Goal: Information Seeking & Learning: Learn about a topic

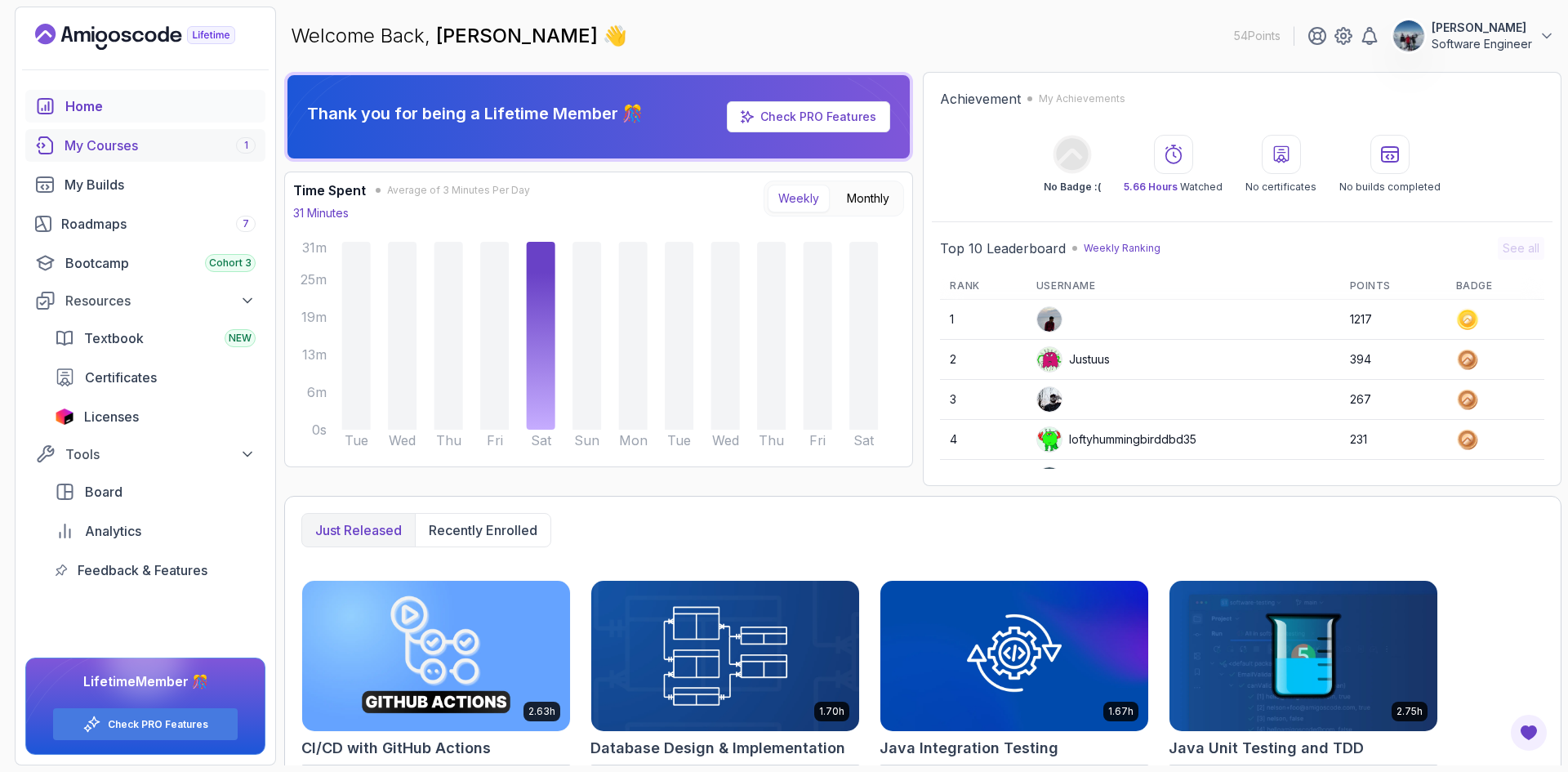
click at [127, 150] on div "My Courses 1" at bounding box center [160, 145] width 191 height 19
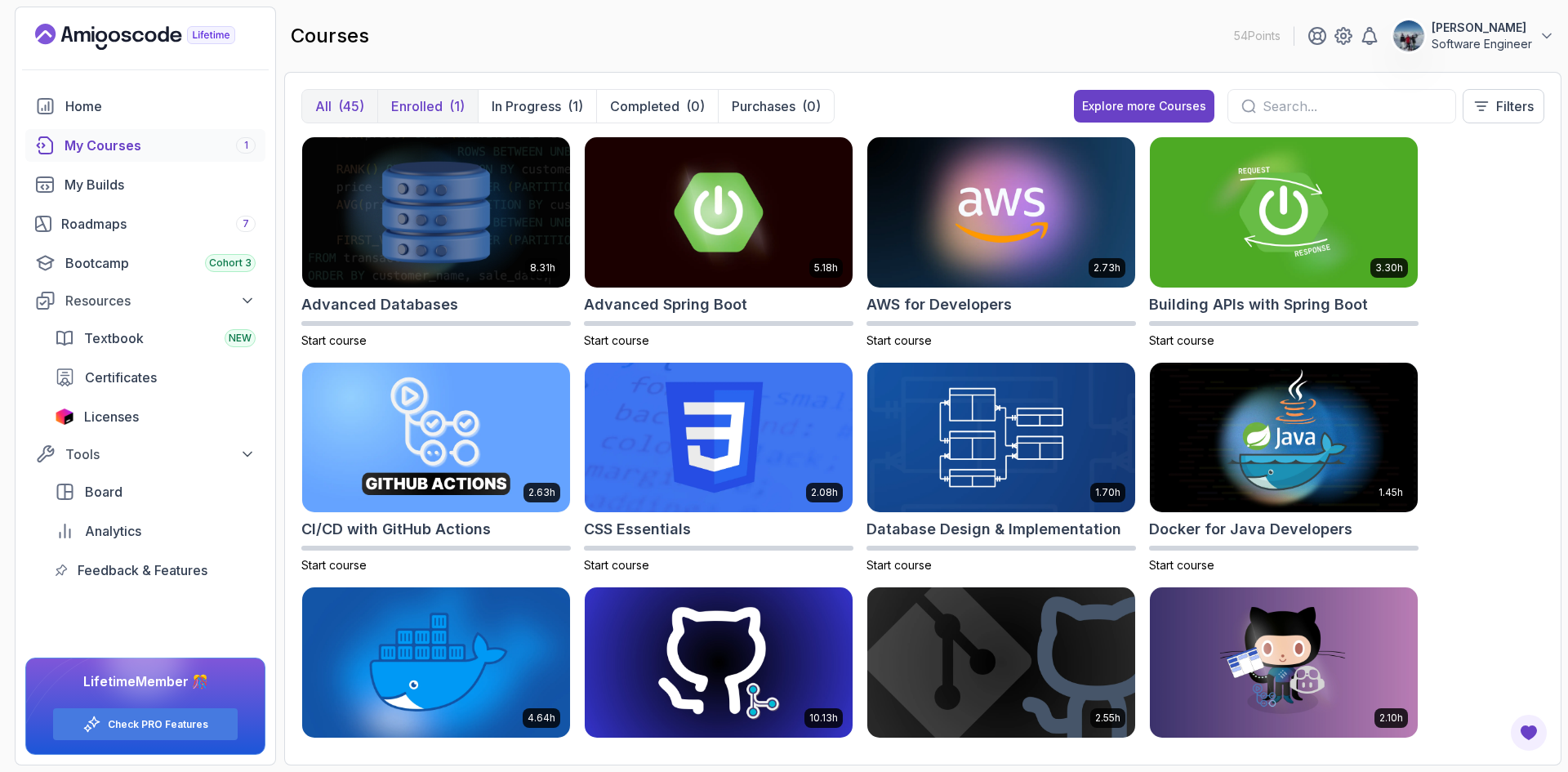
click at [421, 104] on p "Enrolled" at bounding box center [417, 105] width 51 height 19
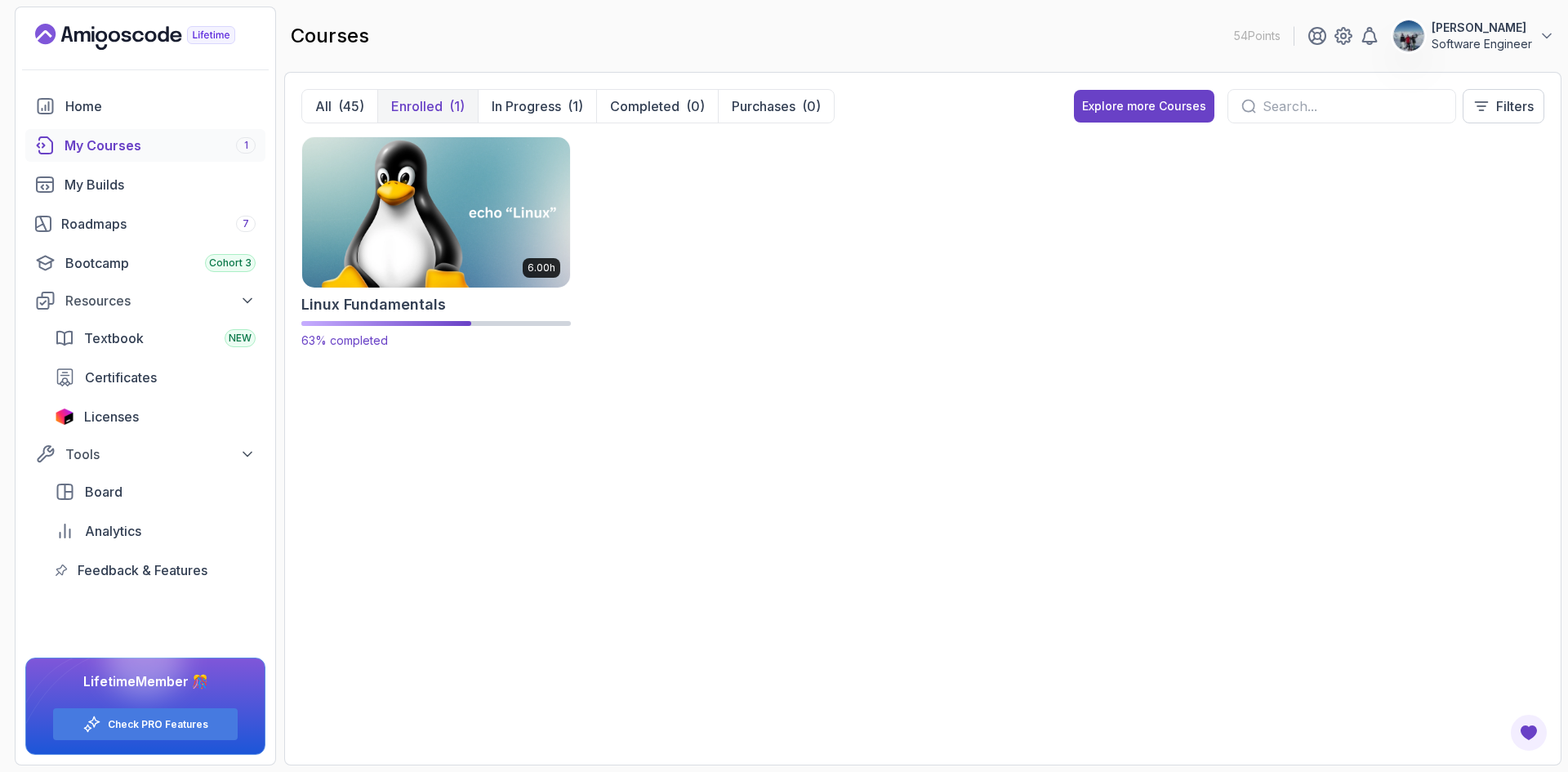
click at [437, 216] on img at bounding box center [436, 211] width 281 height 157
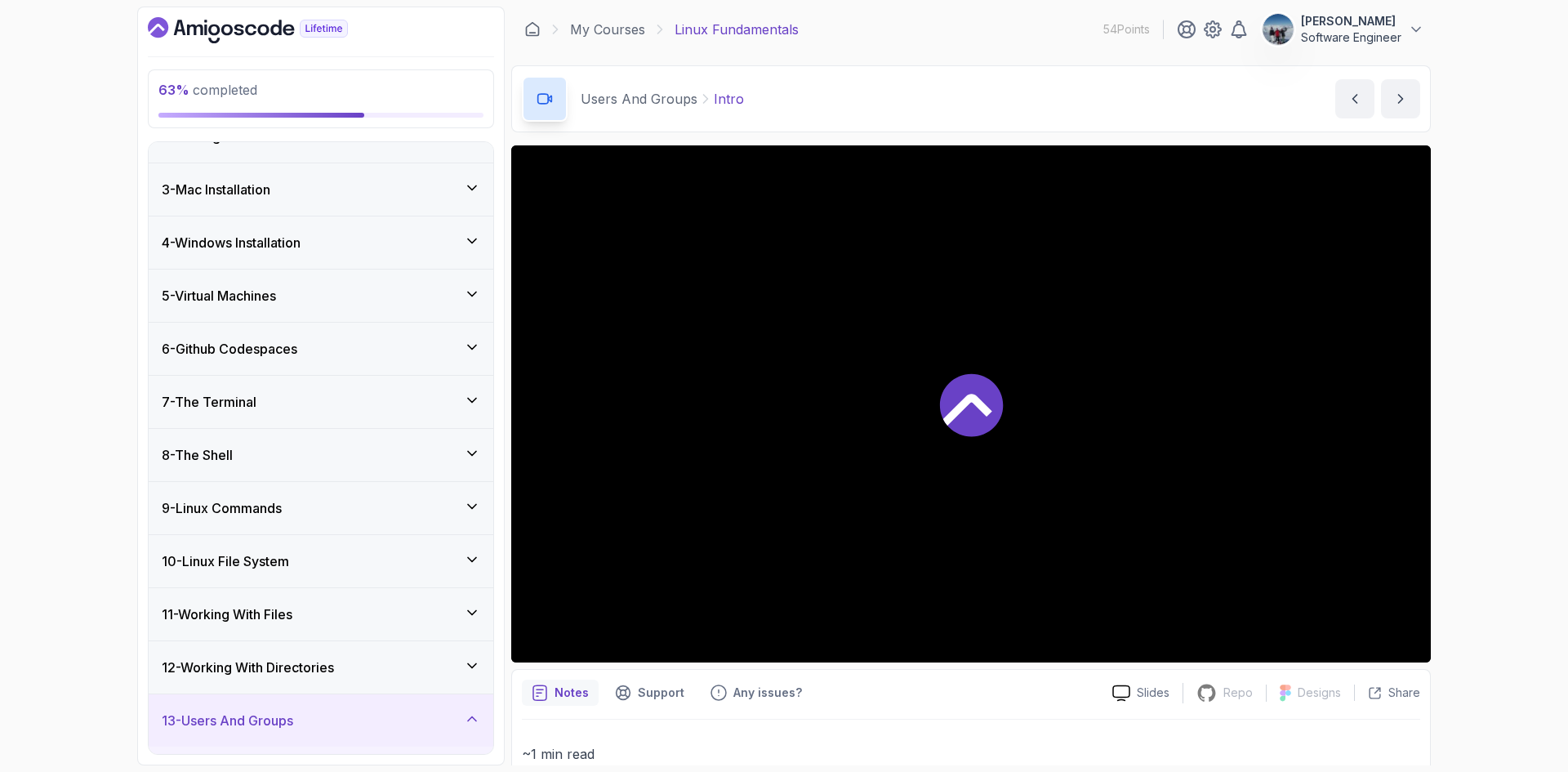
scroll to position [163, 0]
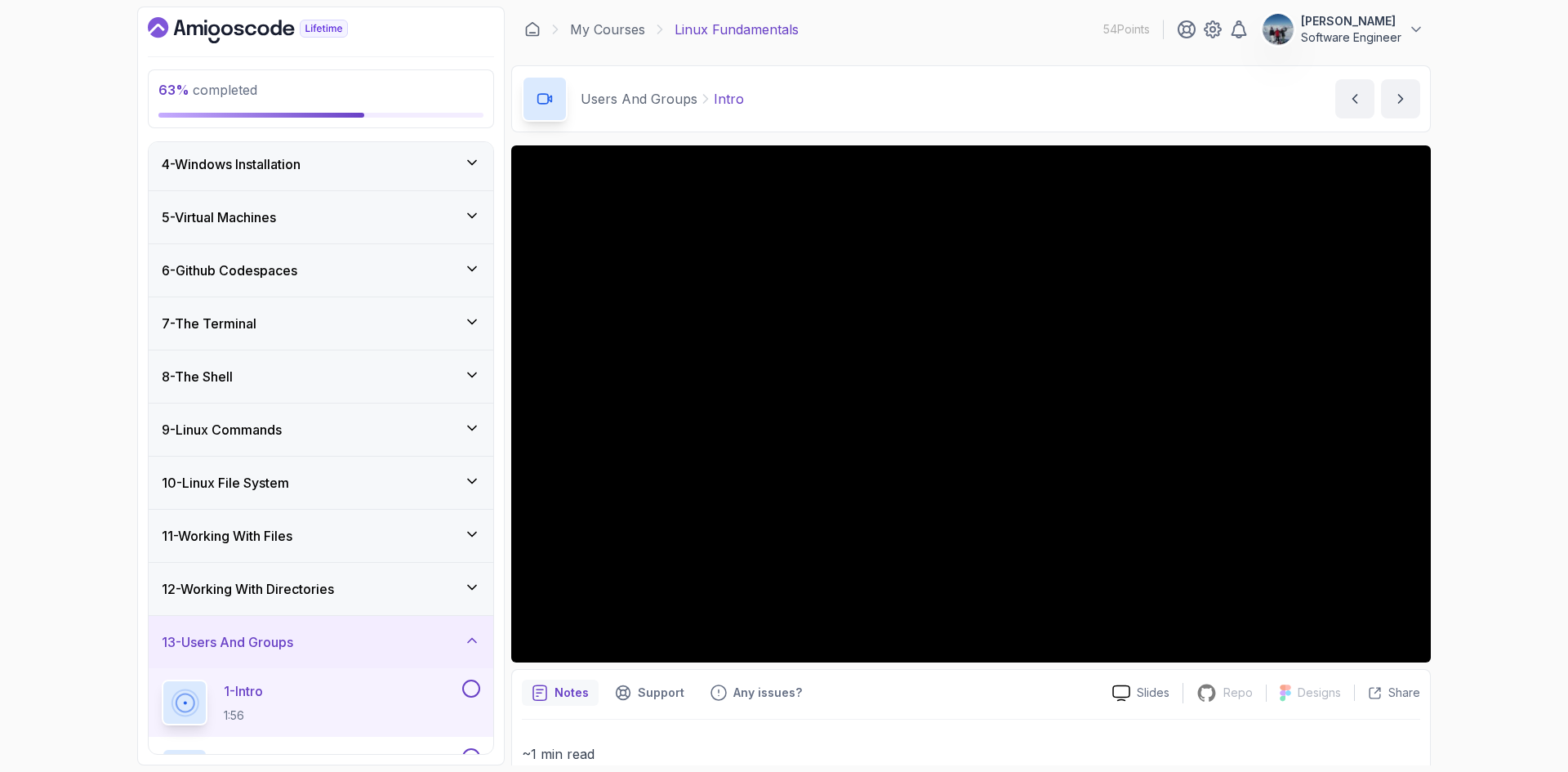
click at [226, 478] on h3 "10 - Linux File System" at bounding box center [225, 482] width 127 height 19
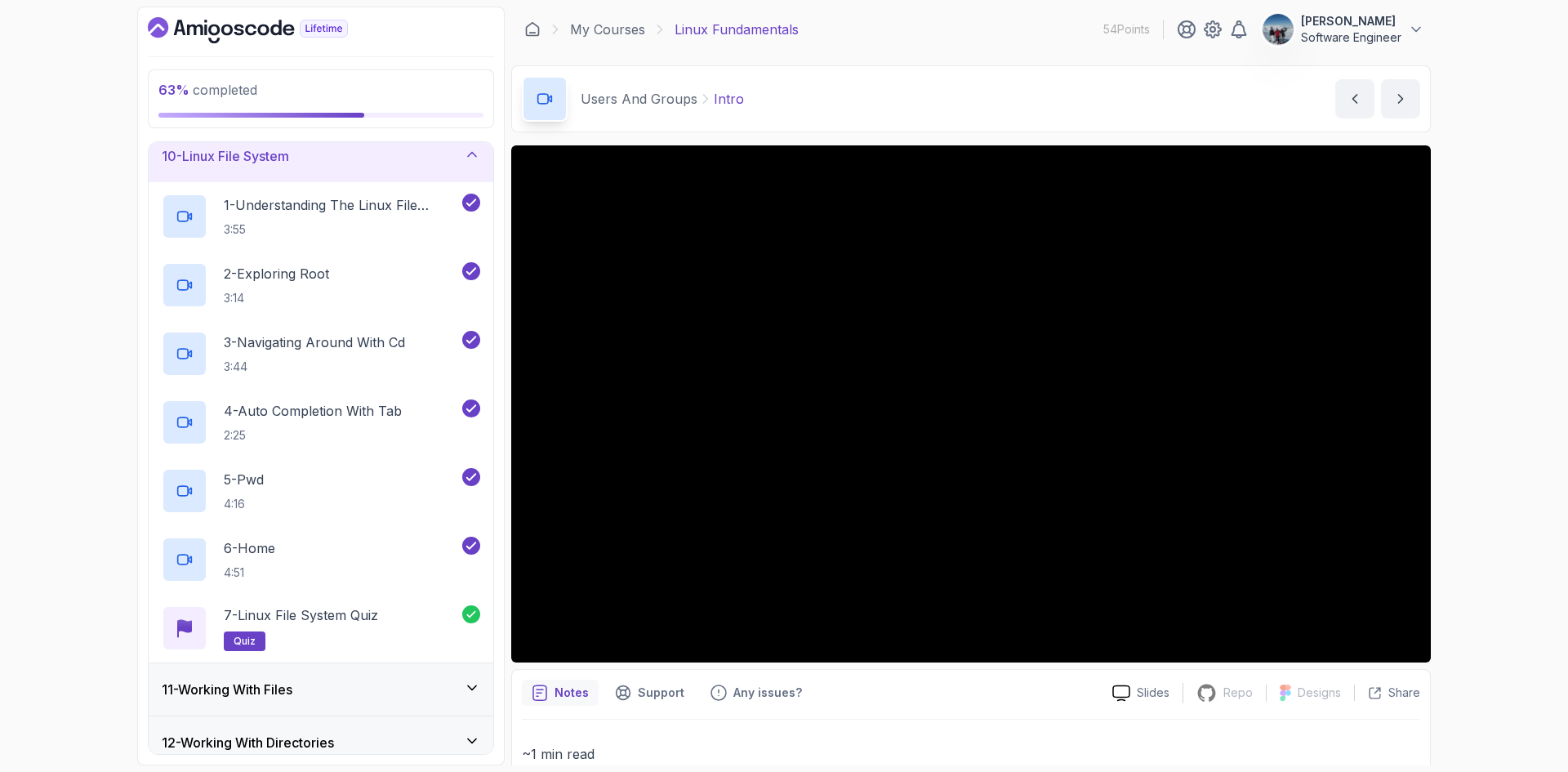
scroll to position [653, 0]
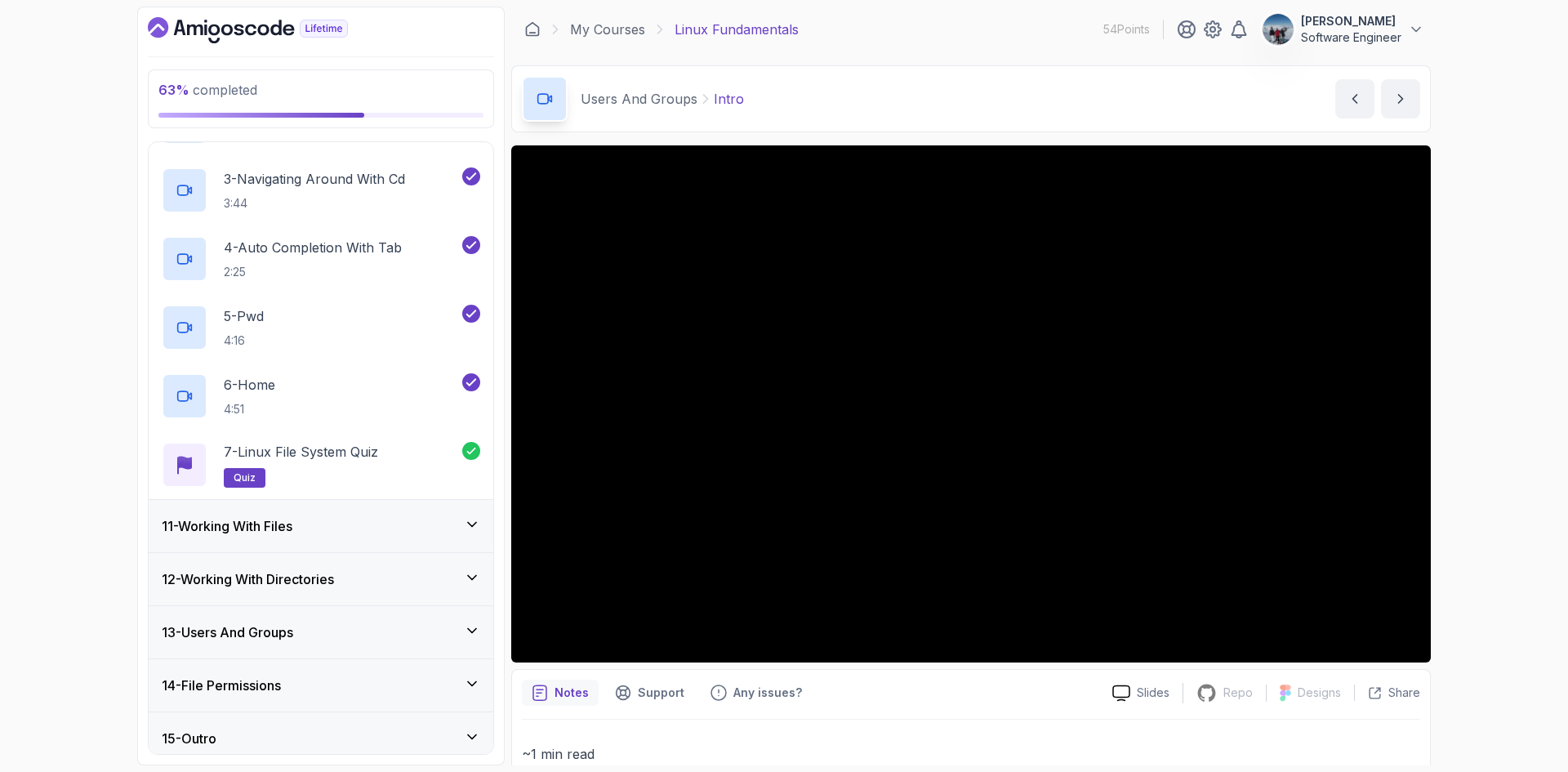
click at [219, 524] on h3 "11 - Working With Files" at bounding box center [227, 525] width 131 height 19
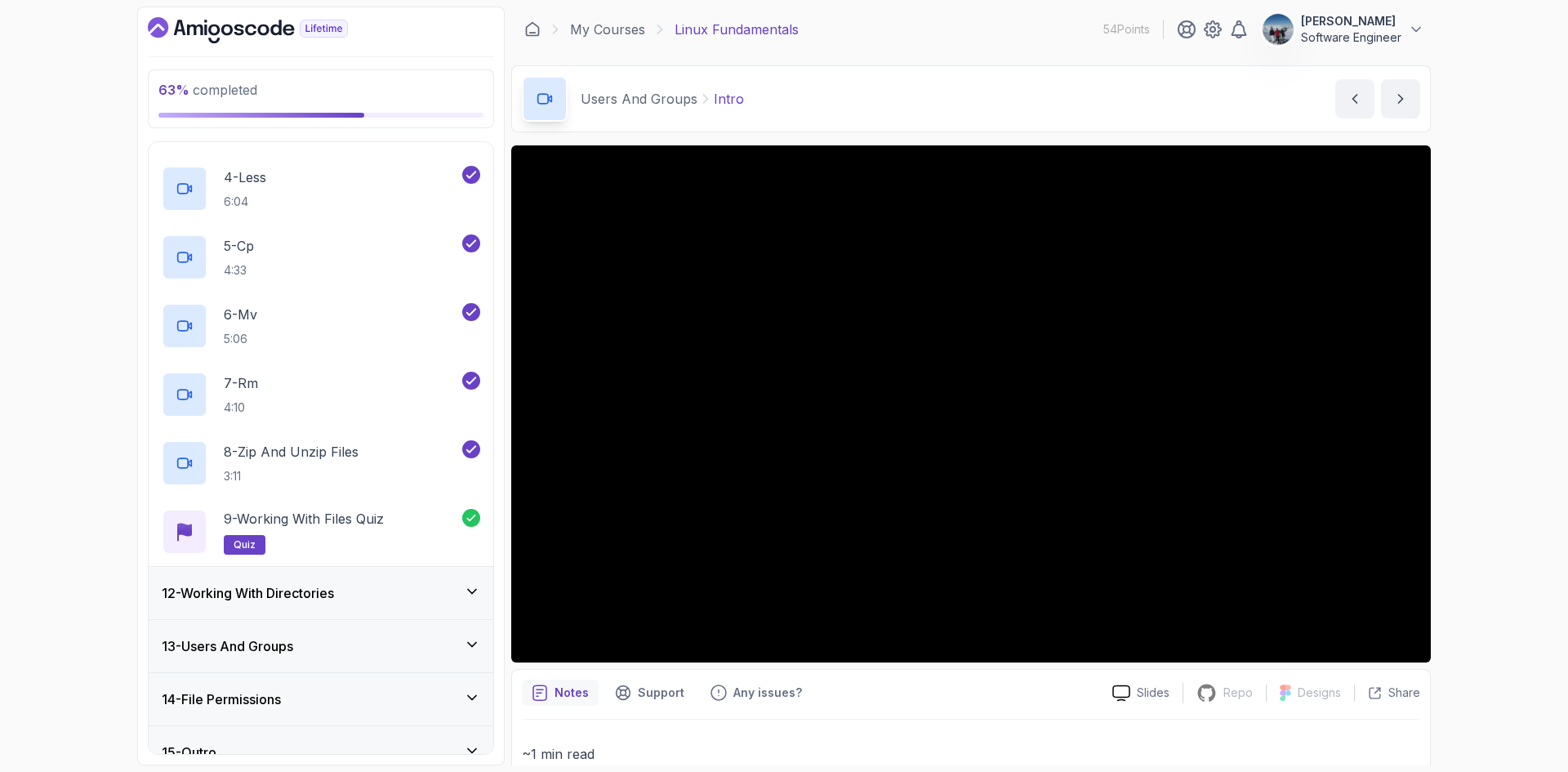
scroll to position [801, 0]
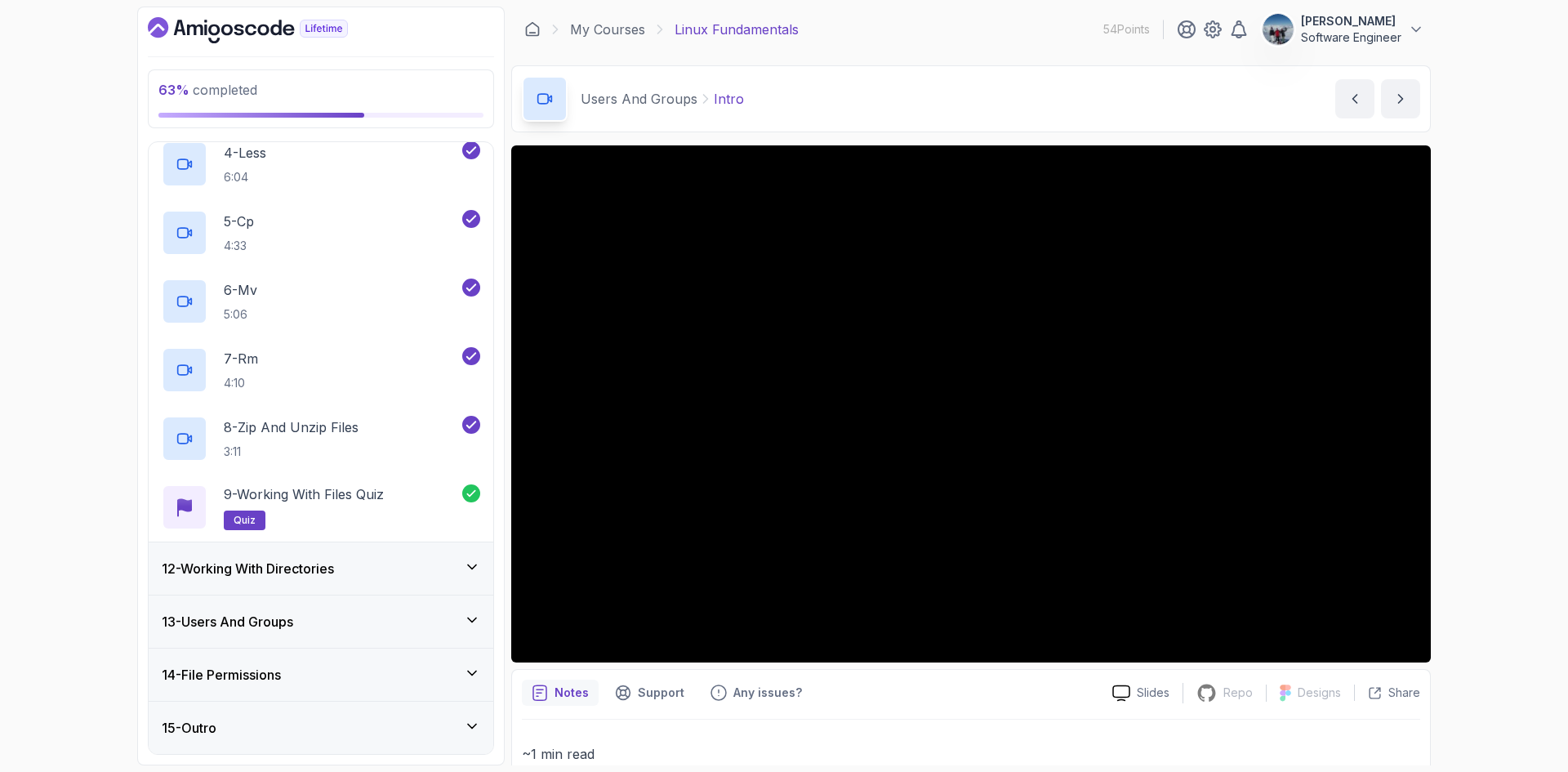
click at [226, 553] on div "12 - Working With Directories" at bounding box center [321, 568] width 344 height 52
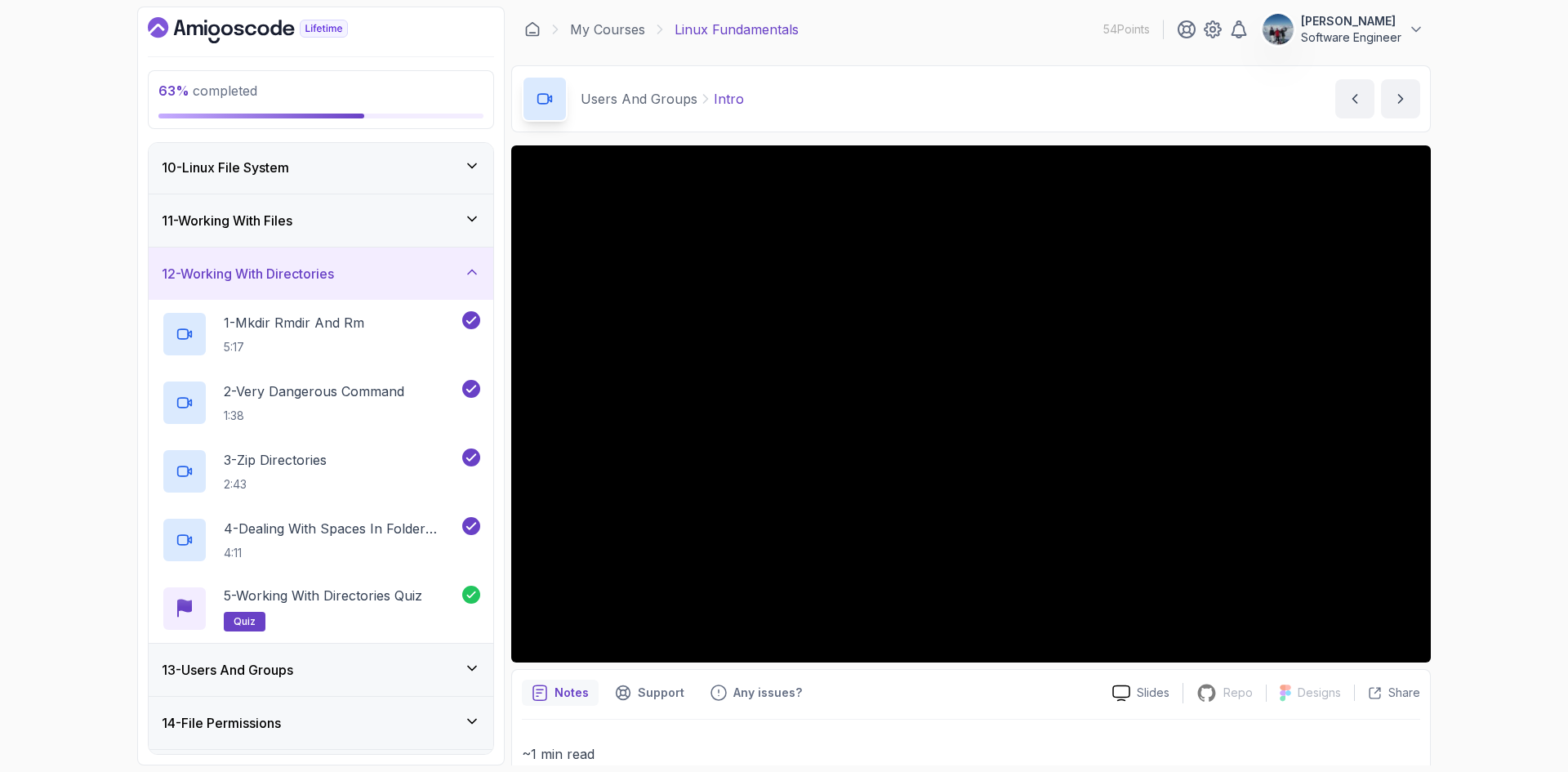
scroll to position [528, 0]
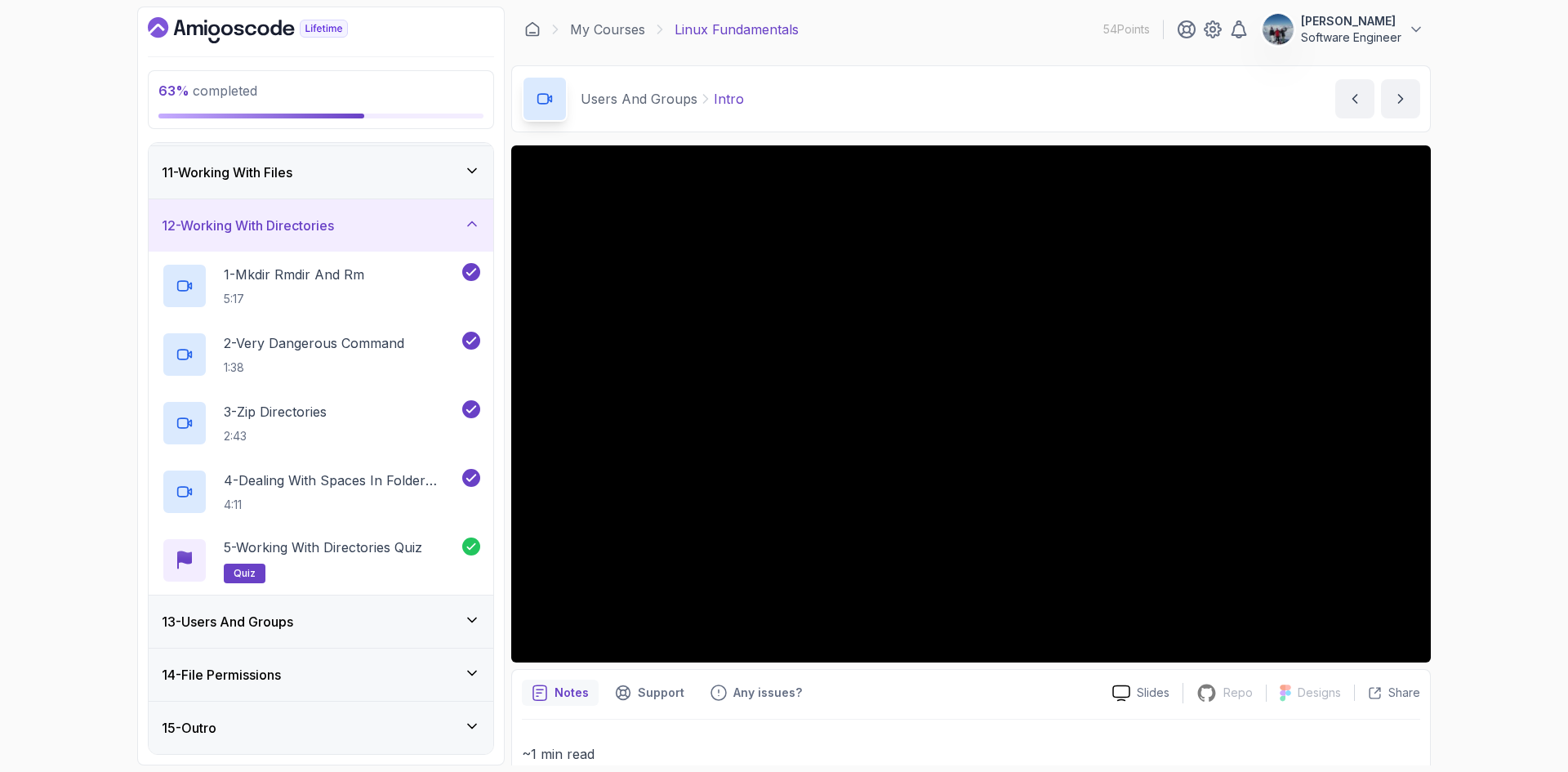
click at [235, 623] on h3 "13 - Users And Groups" at bounding box center [227, 621] width 131 height 19
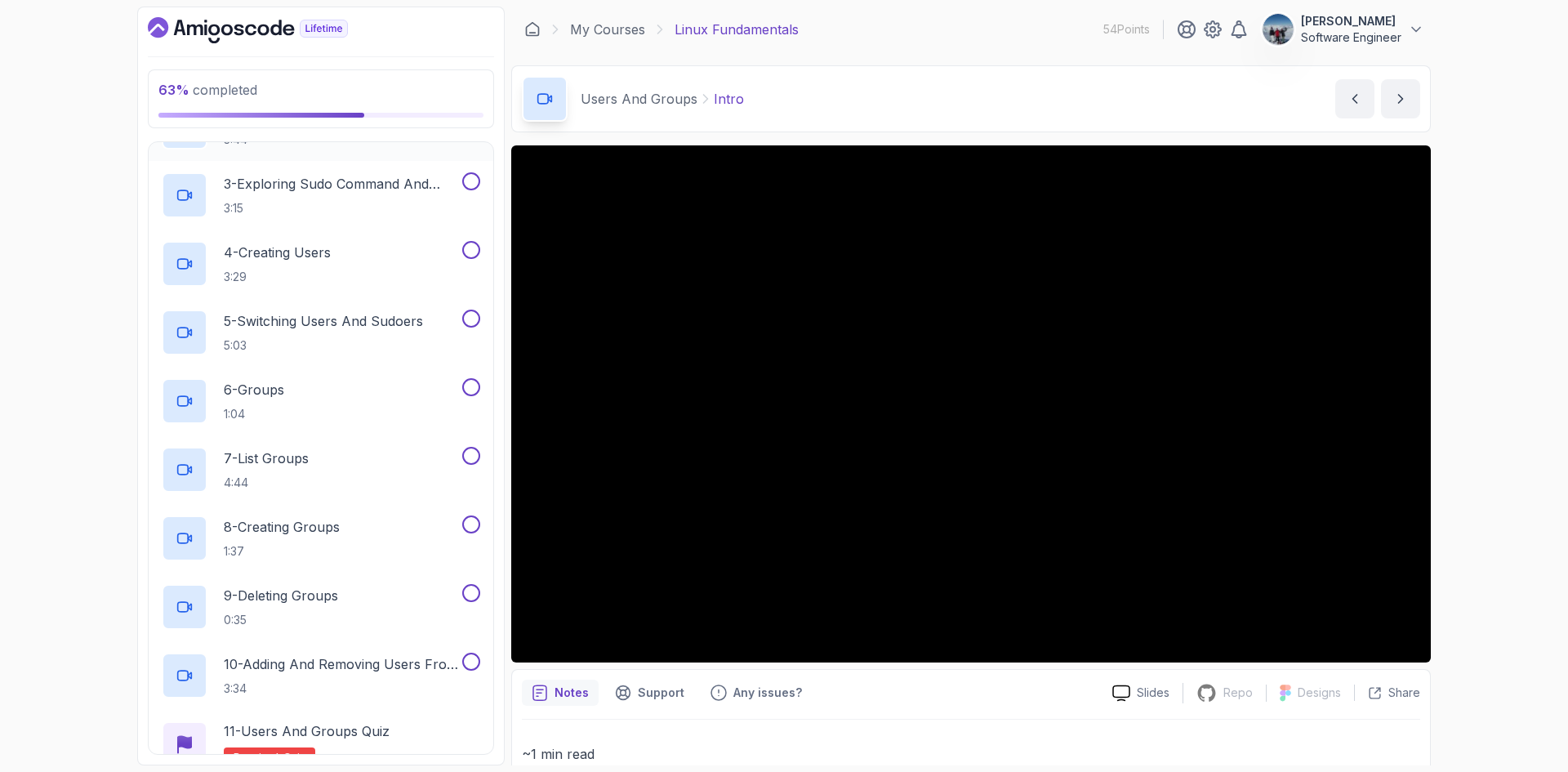
scroll to position [599, 0]
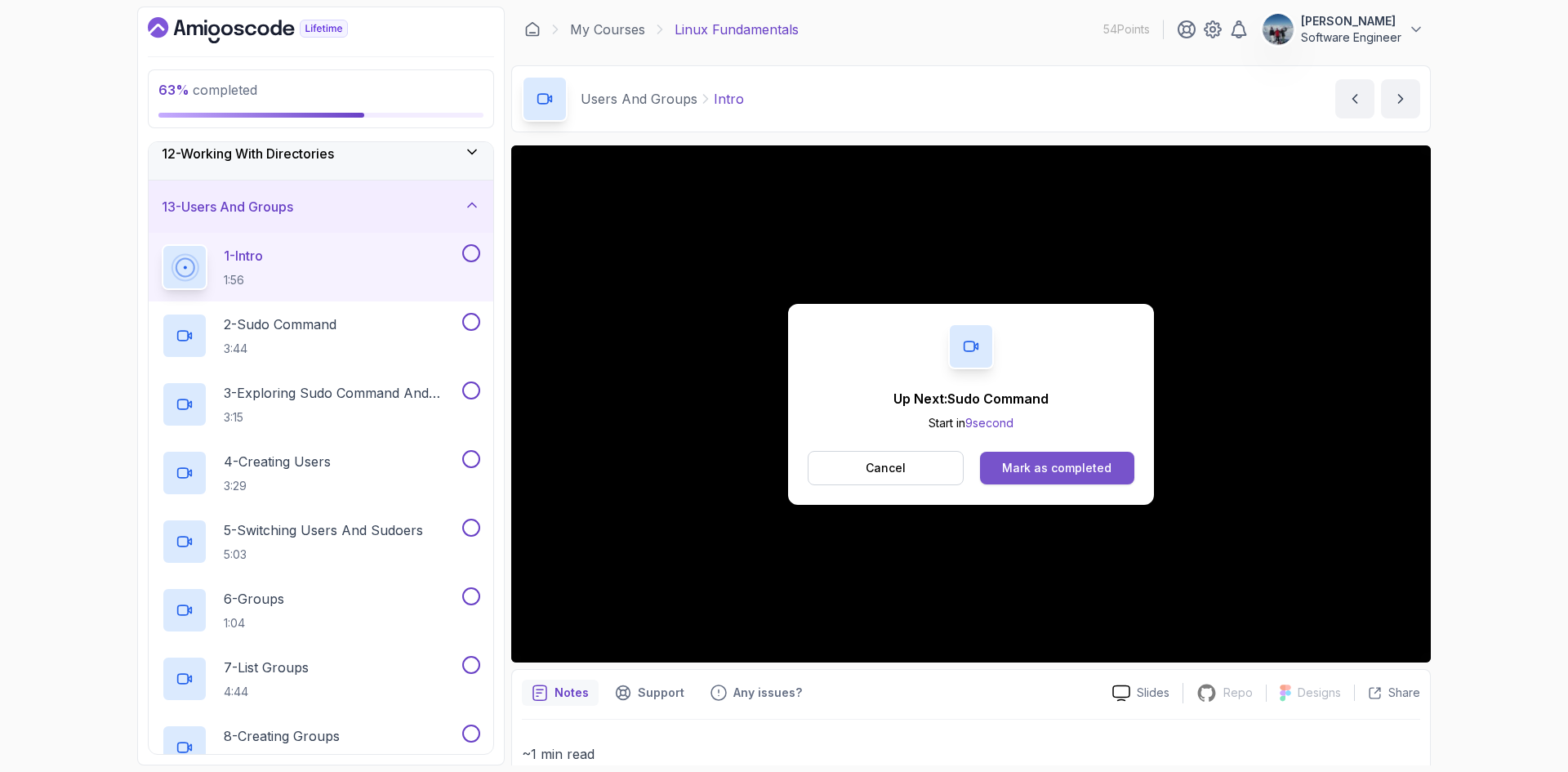
click at [1027, 477] on button "Mark as completed" at bounding box center [1057, 467] width 154 height 33
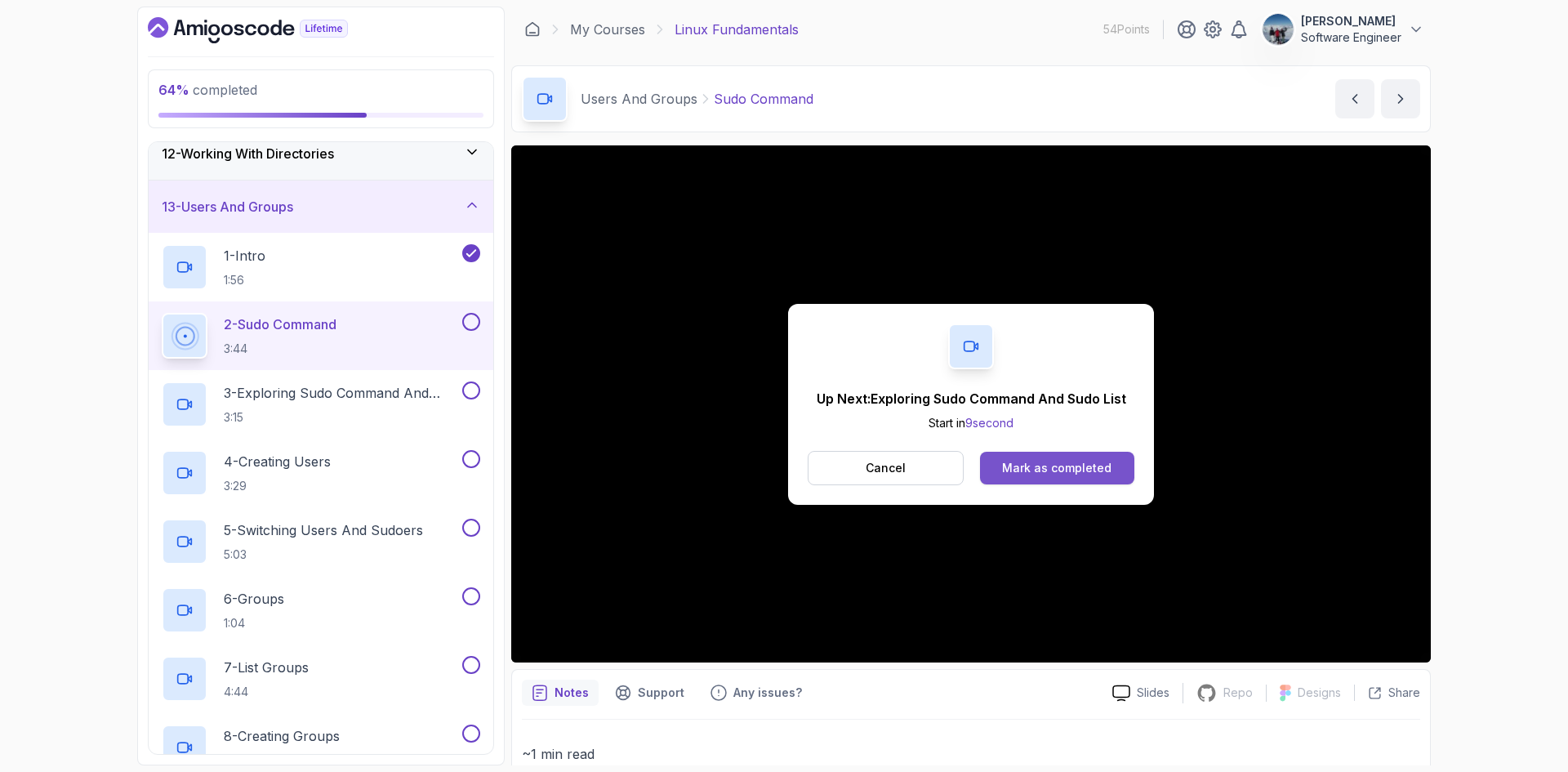
click at [1005, 455] on button "Mark as completed" at bounding box center [1057, 467] width 154 height 33
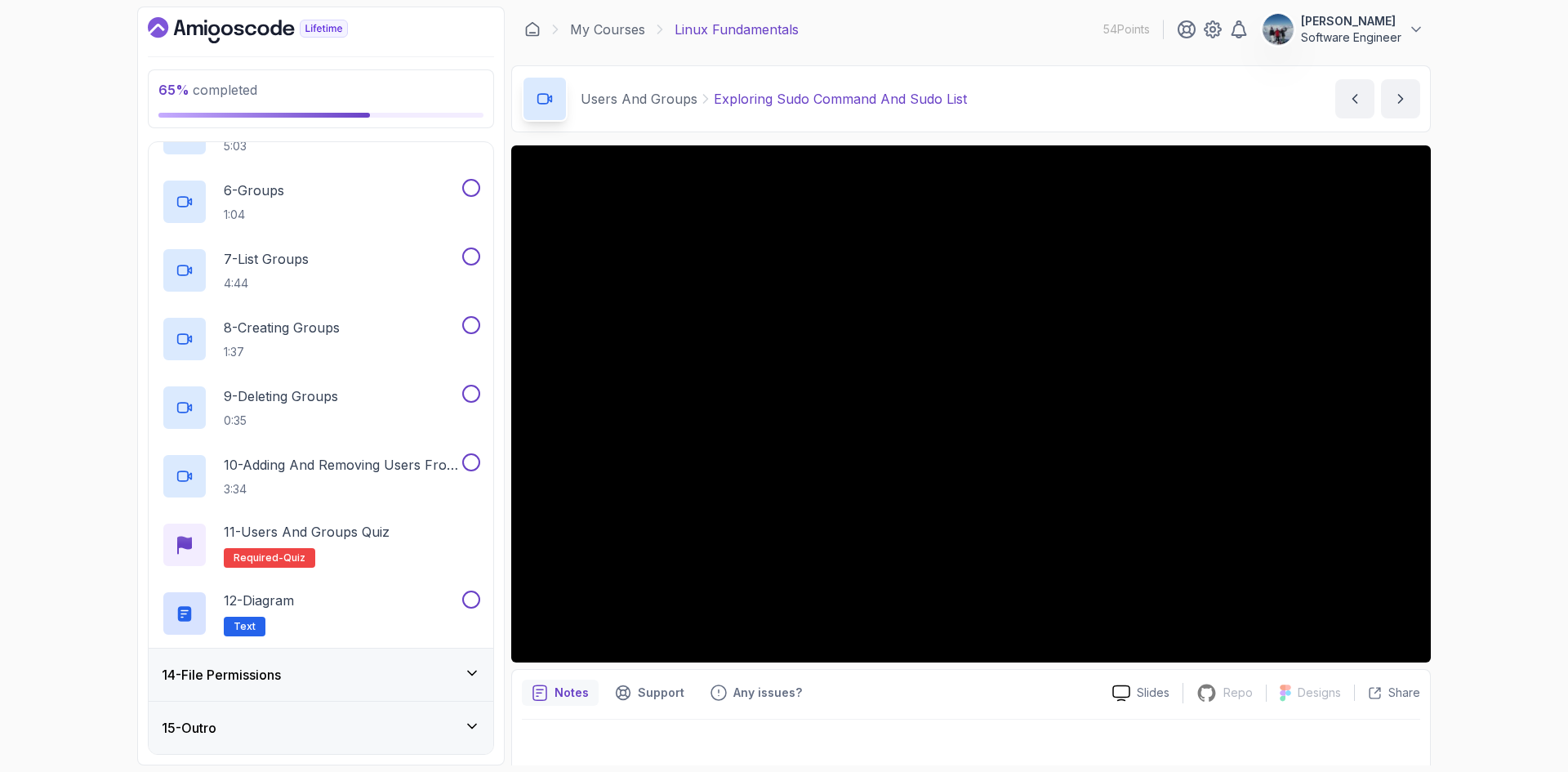
scroll to position [680, 0]
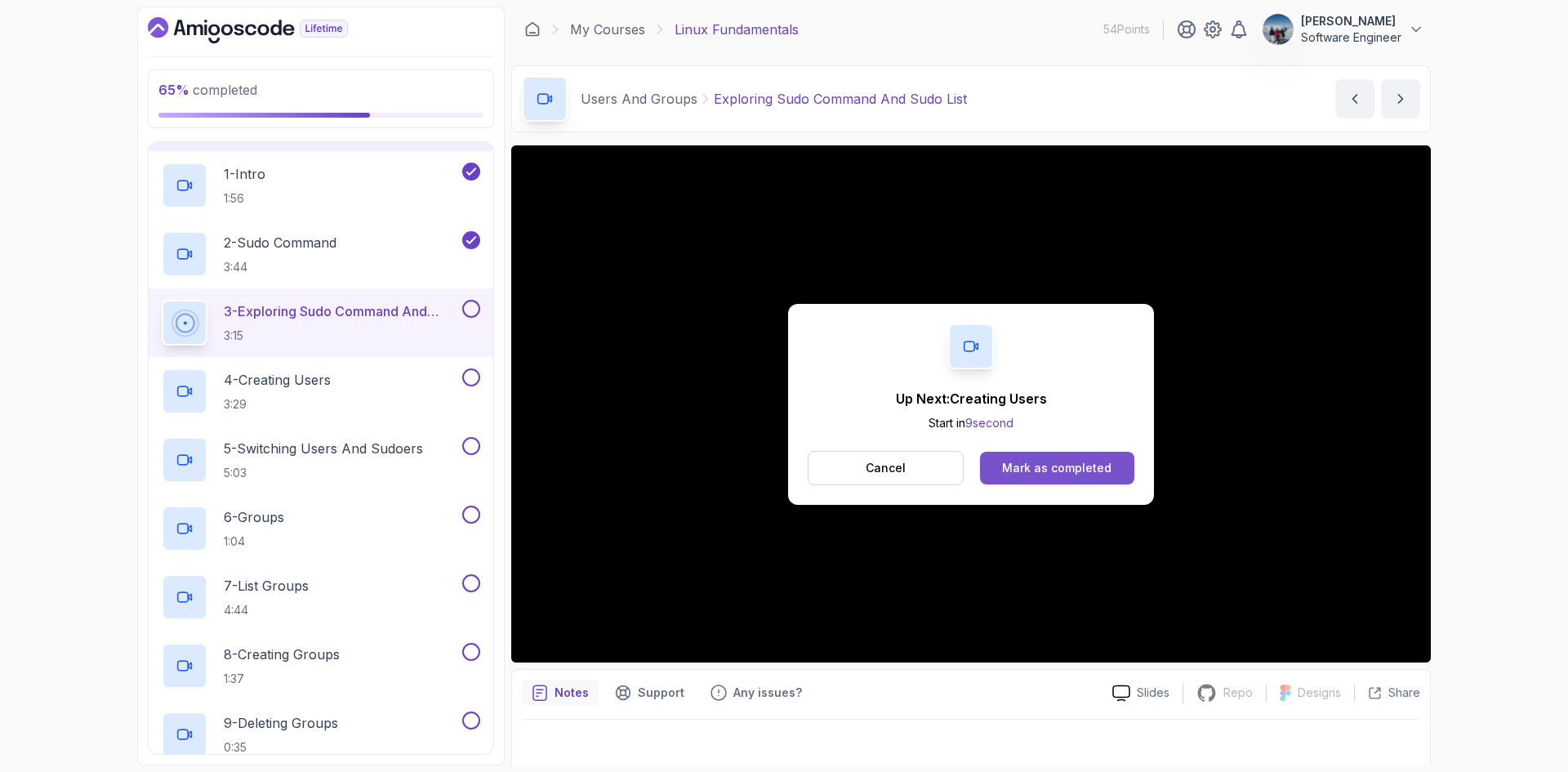
click at [1102, 464] on div "Mark as completed" at bounding box center [1057, 467] width 109 height 16
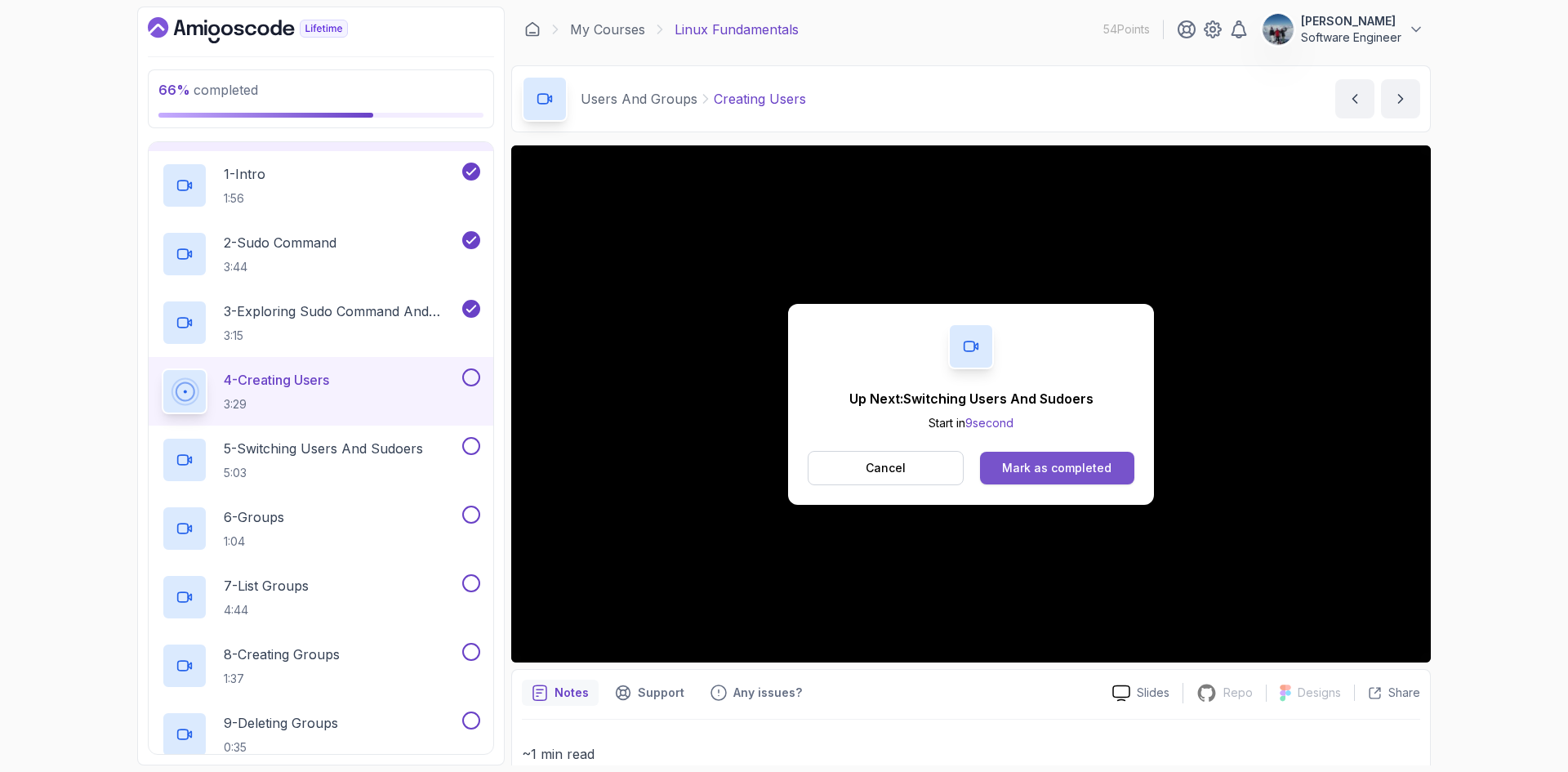
click at [1065, 460] on div "Mark as completed" at bounding box center [1057, 467] width 109 height 16
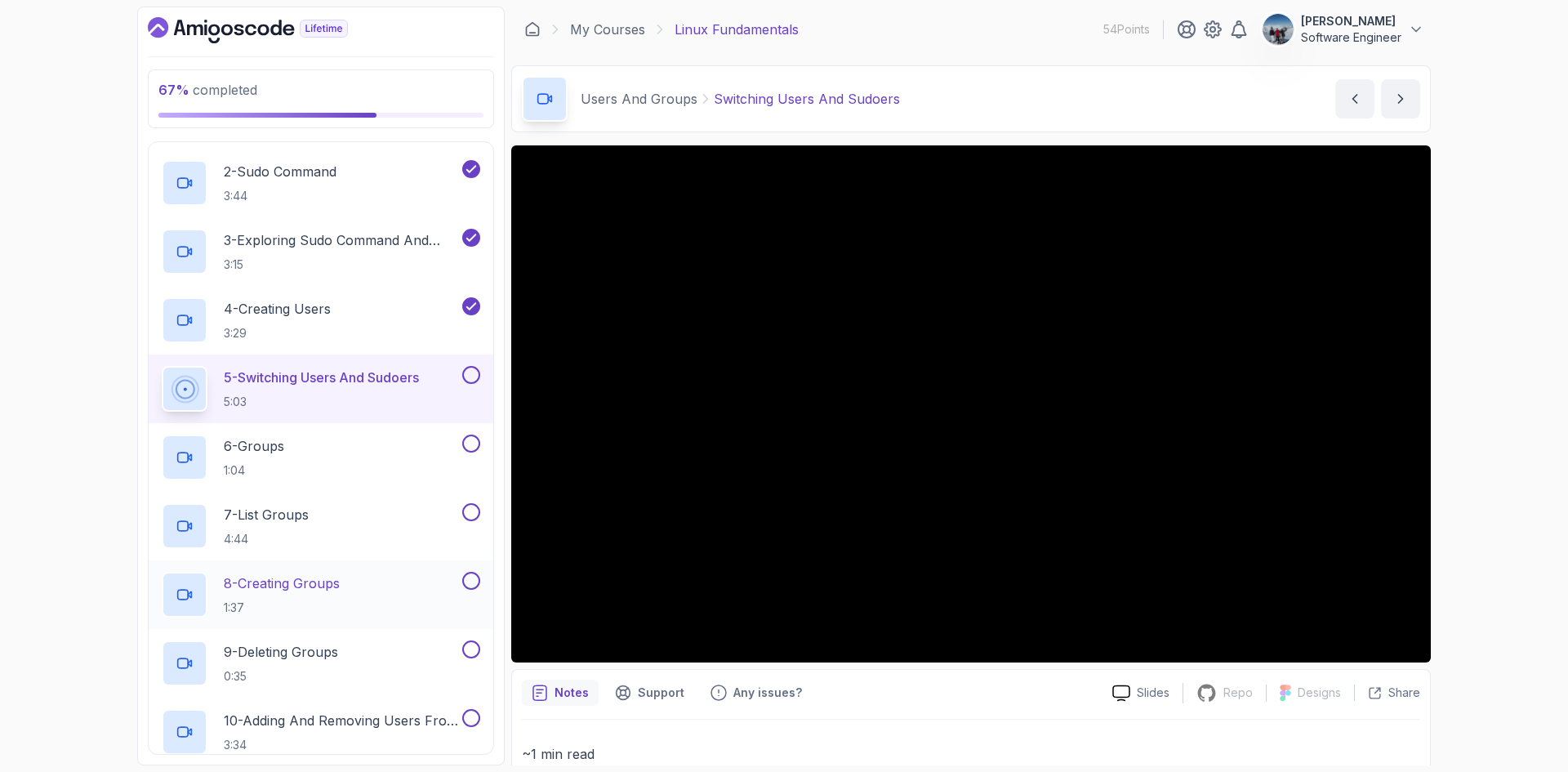
scroll to position [844, 0]
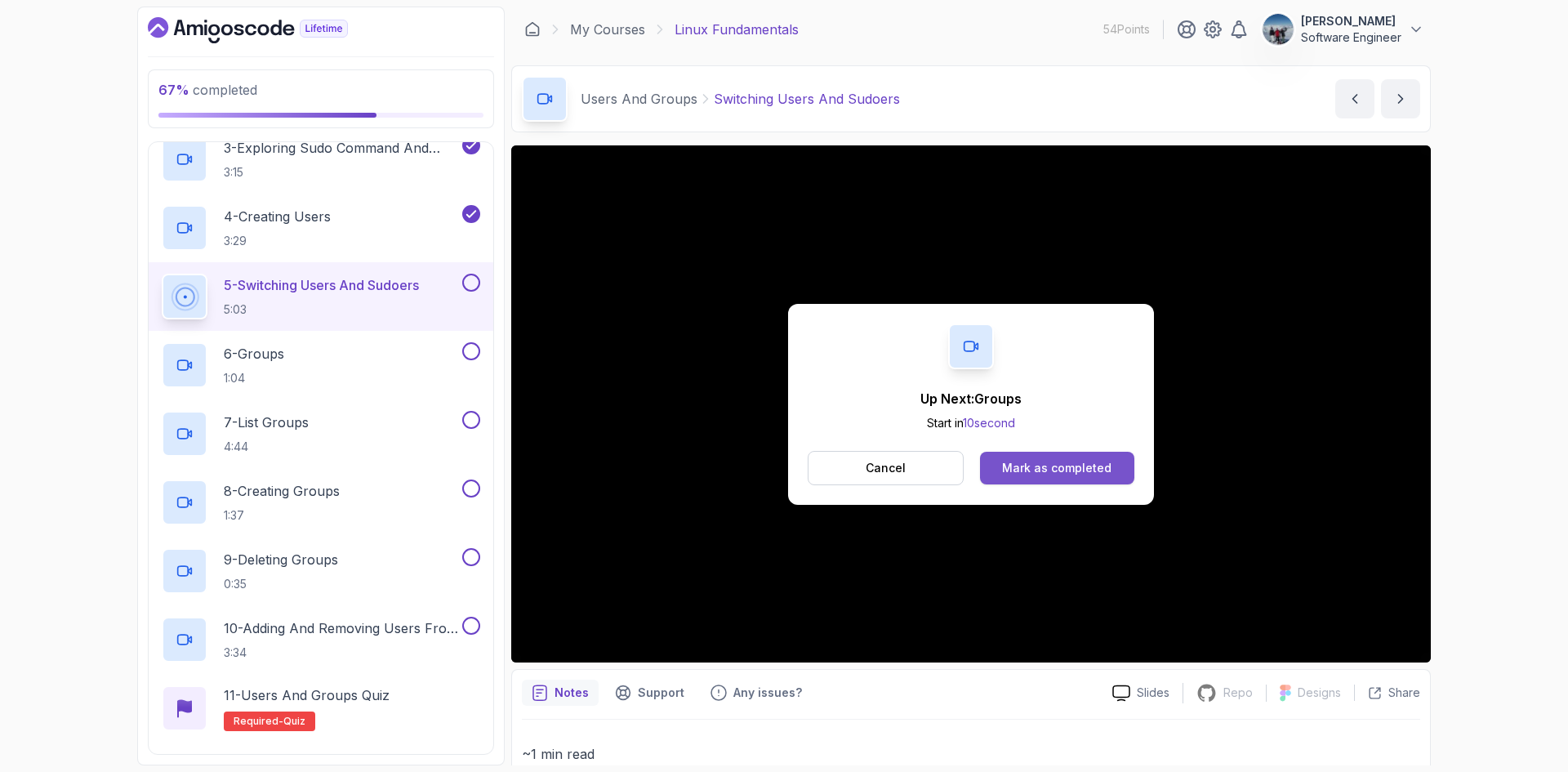
click at [1072, 471] on div "Mark as completed" at bounding box center [1057, 467] width 109 height 16
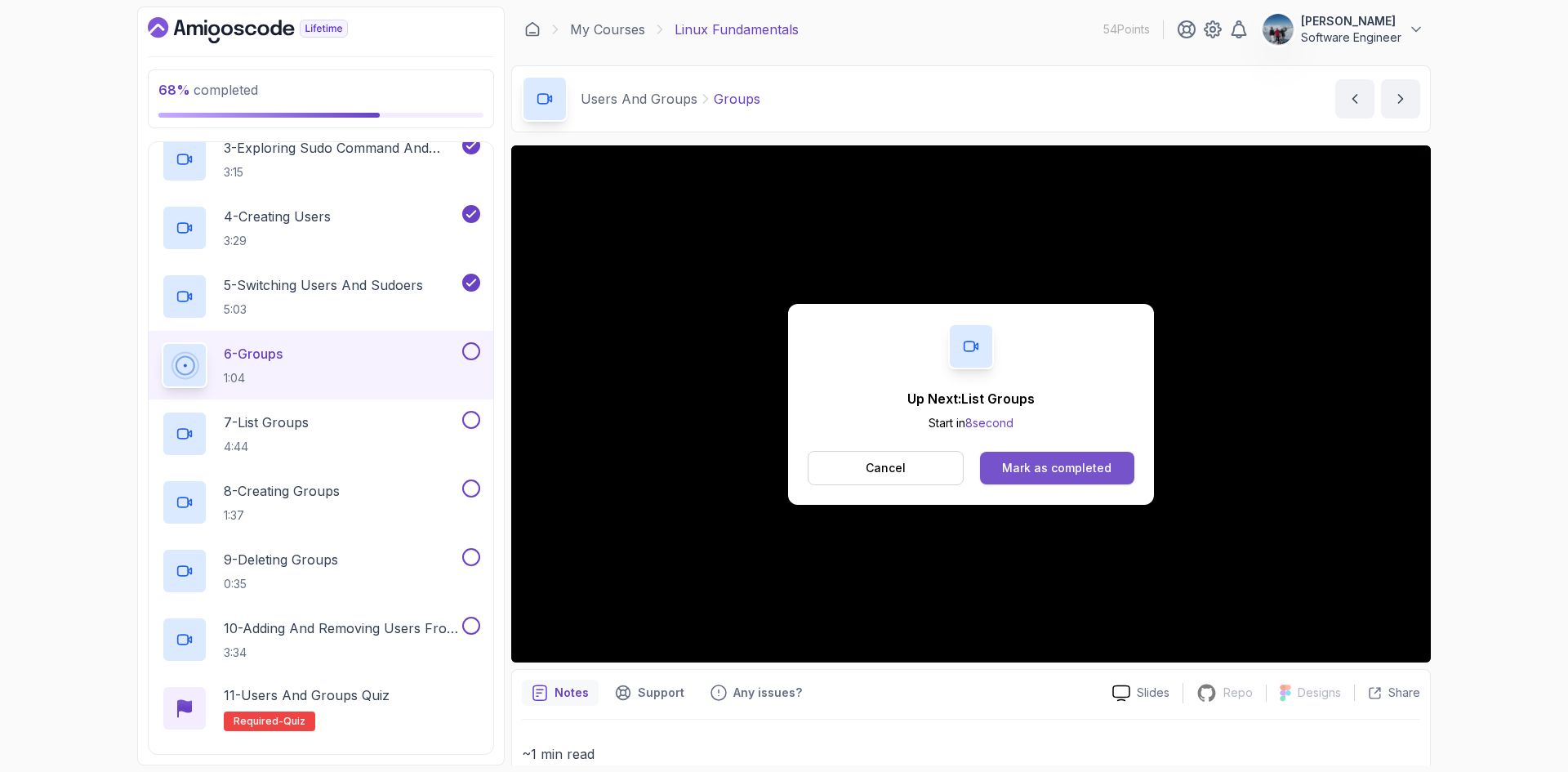
click at [1039, 470] on div "Mark as completed" at bounding box center [1057, 467] width 109 height 16
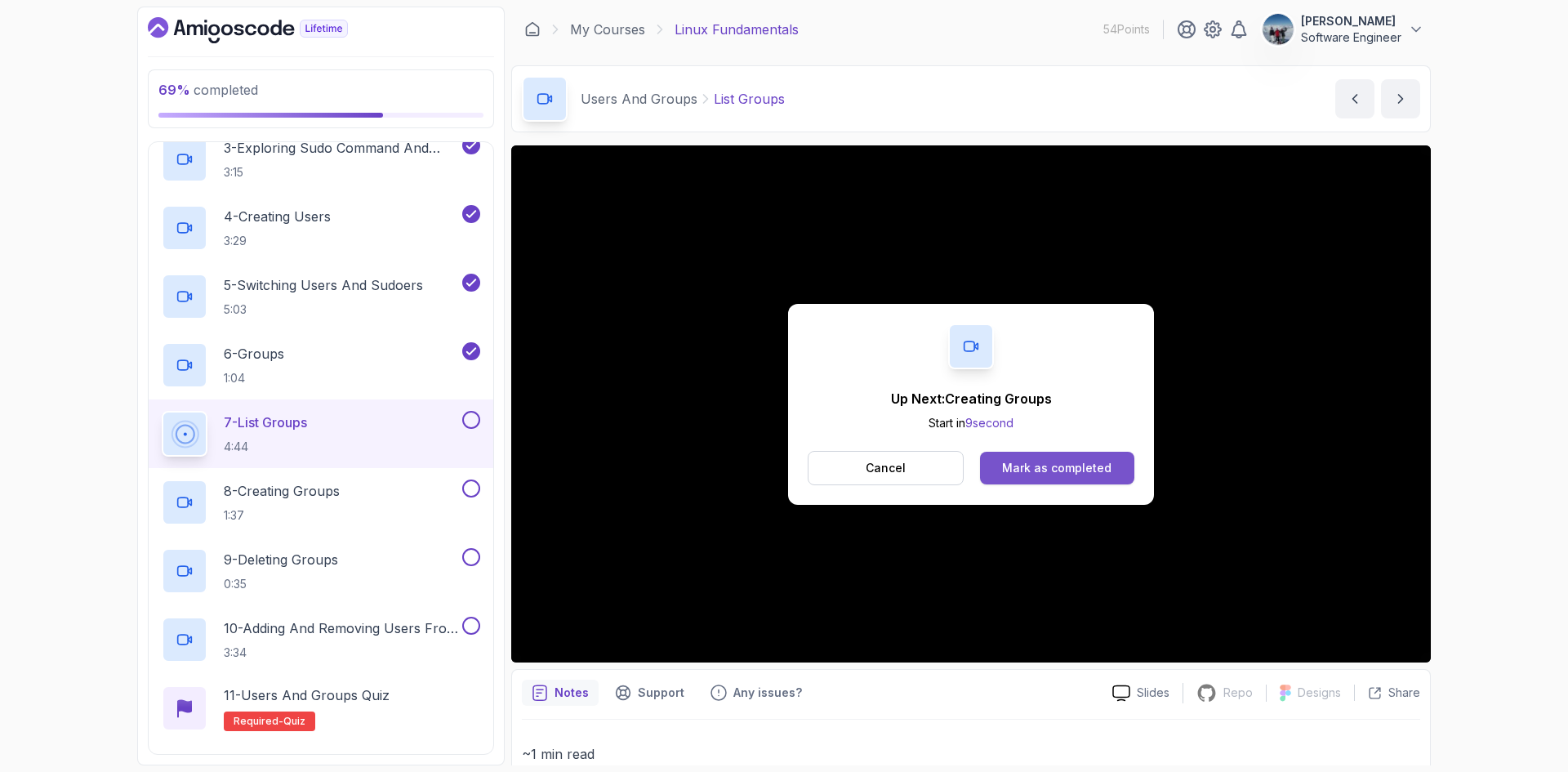
click at [1039, 466] on div "Mark as completed" at bounding box center [1057, 467] width 109 height 16
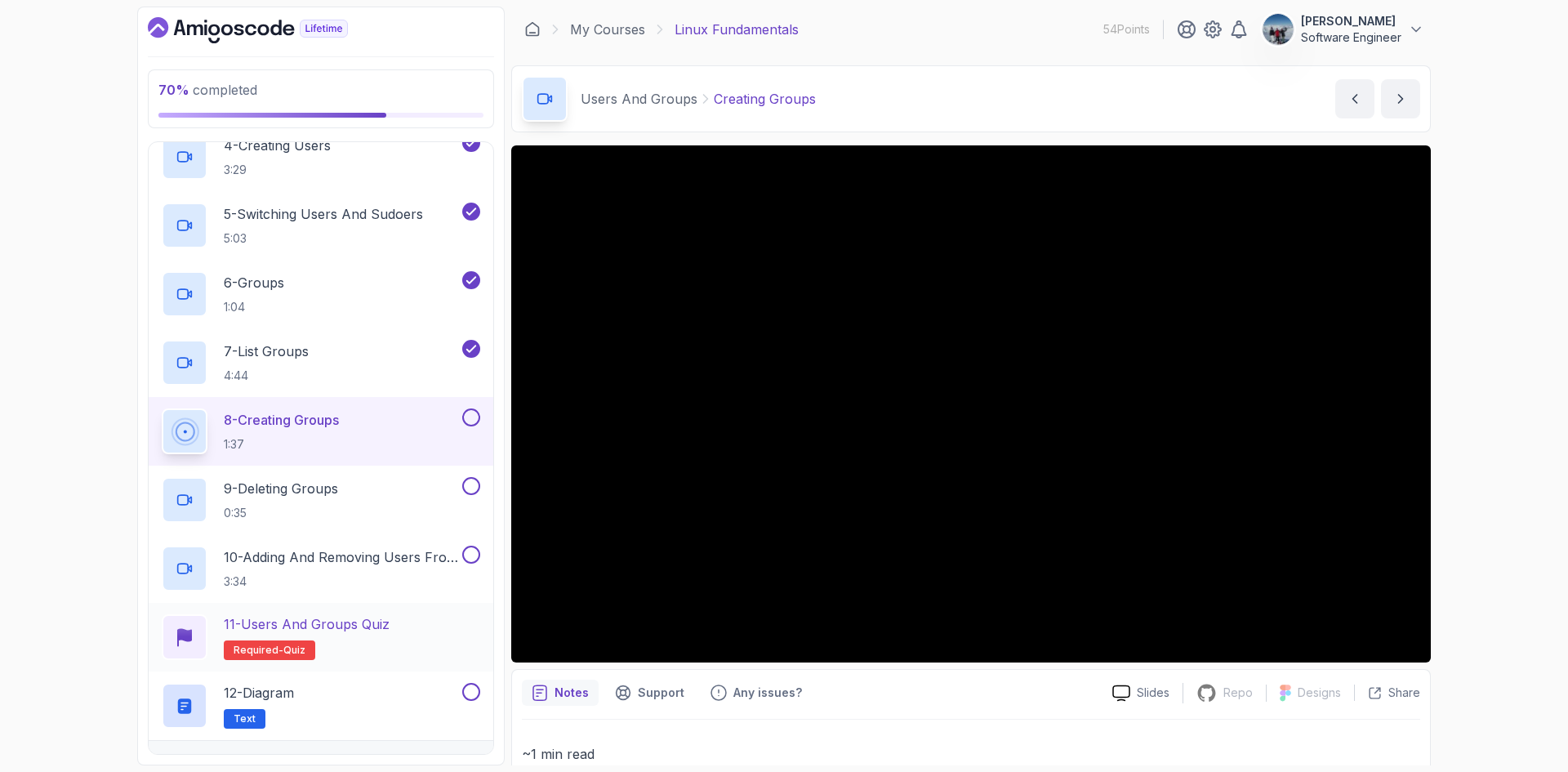
scroll to position [1007, 0]
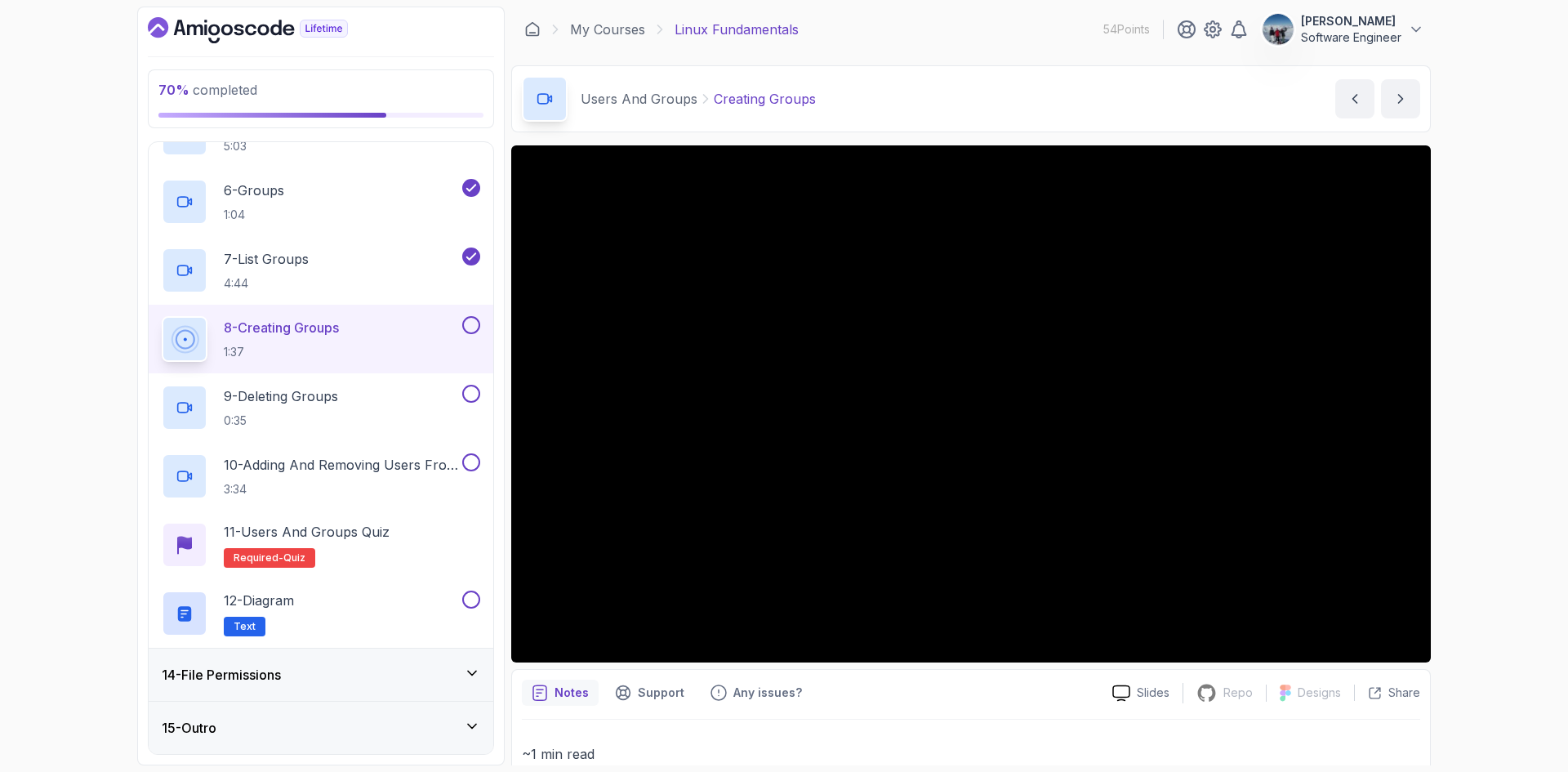
click at [227, 674] on h3 "14 - File Permissions" at bounding box center [221, 674] width 120 height 19
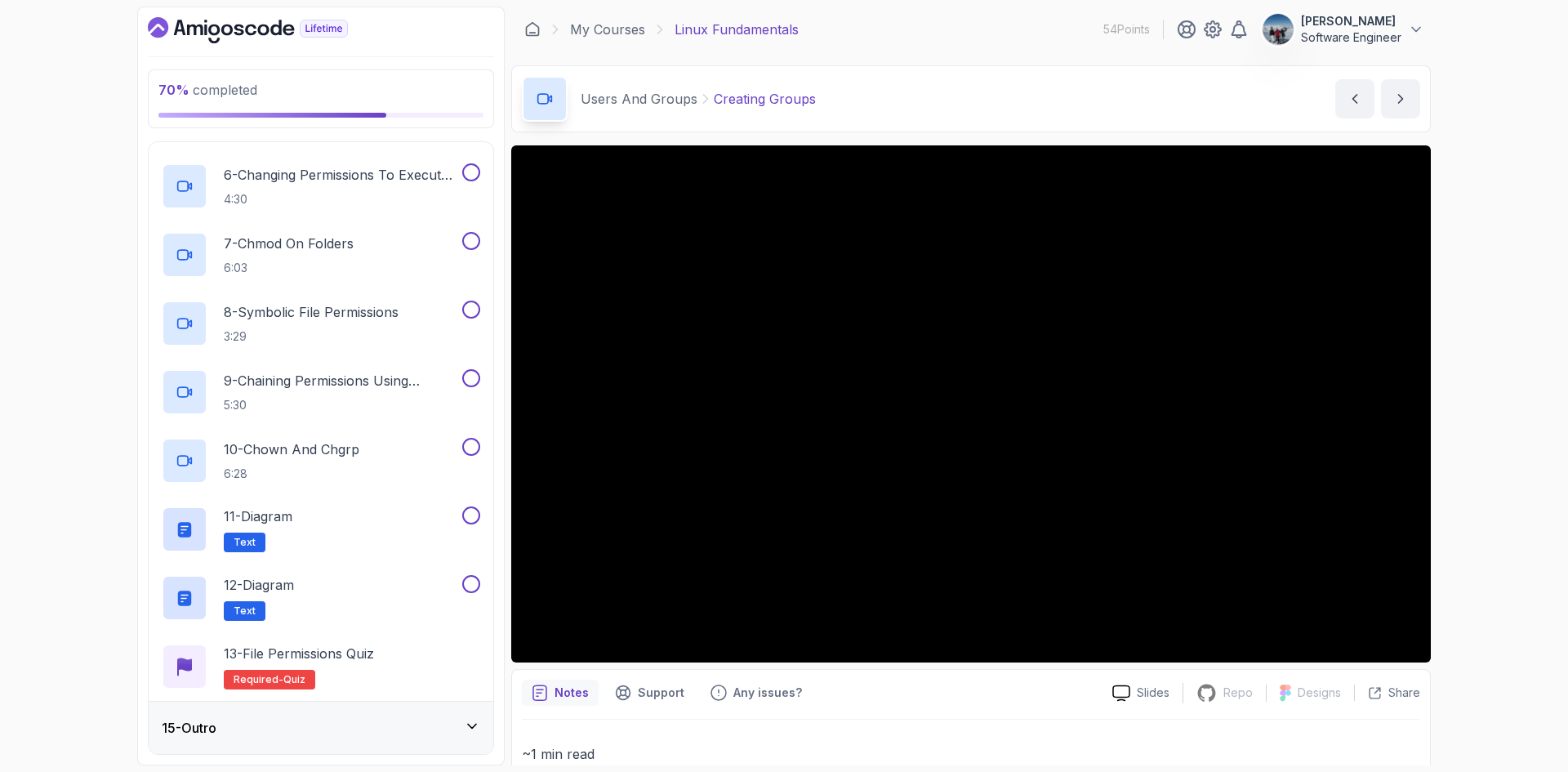
scroll to position [585, 0]
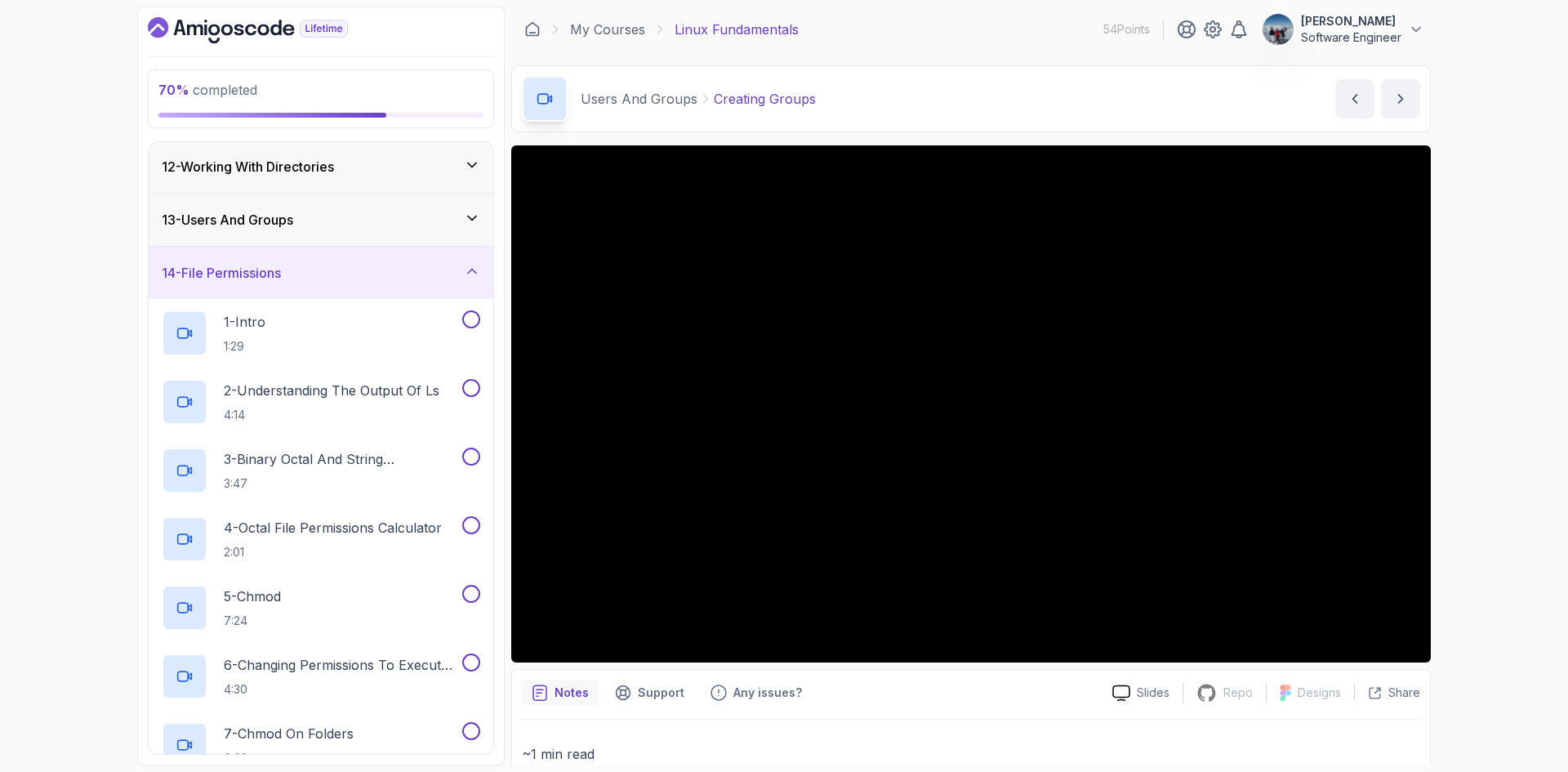
click at [213, 277] on h3 "14 - File Permissions" at bounding box center [221, 272] width 120 height 19
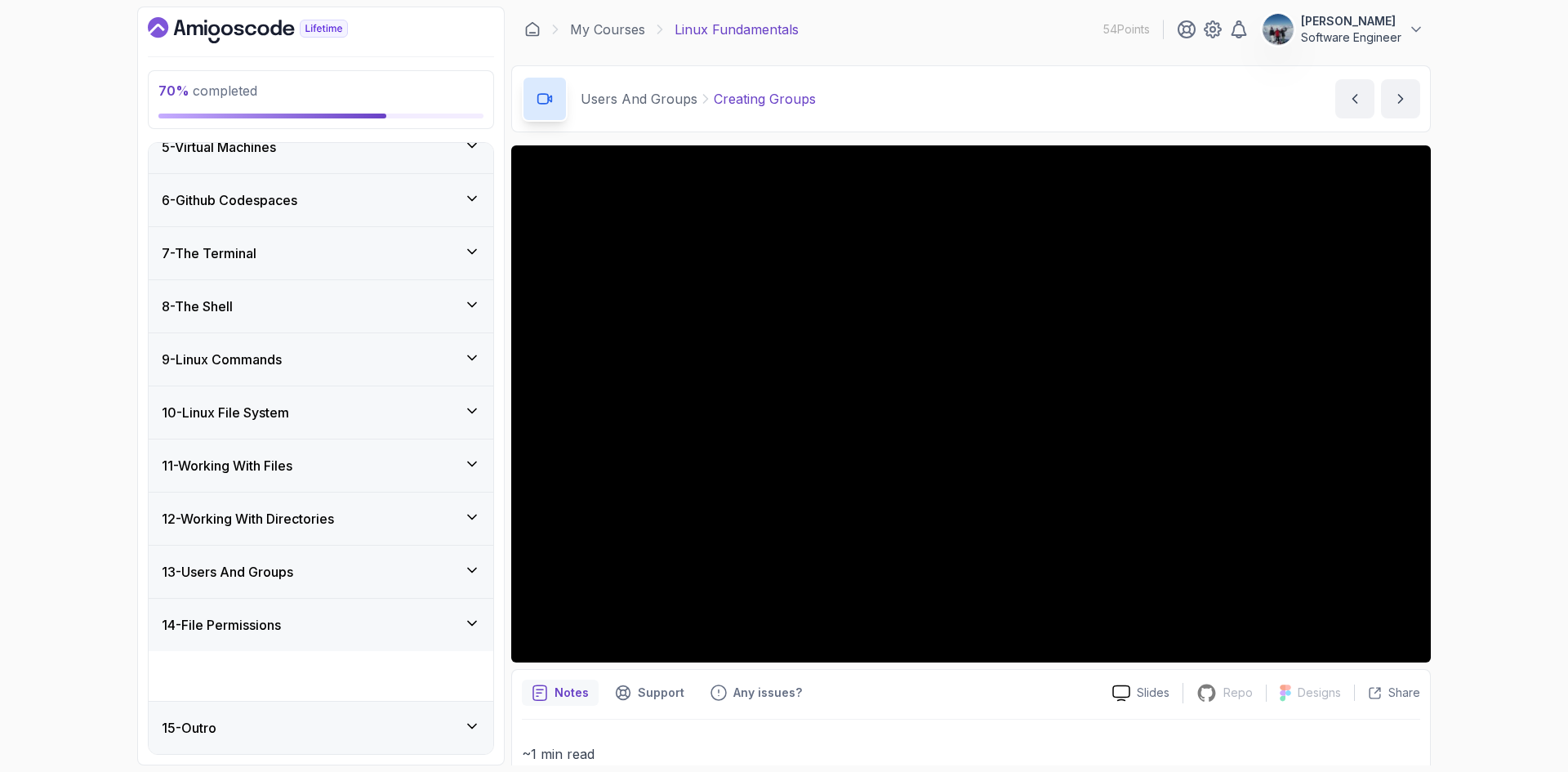
scroll to position [184, 0]
